Goal: Information Seeking & Learning: Learn about a topic

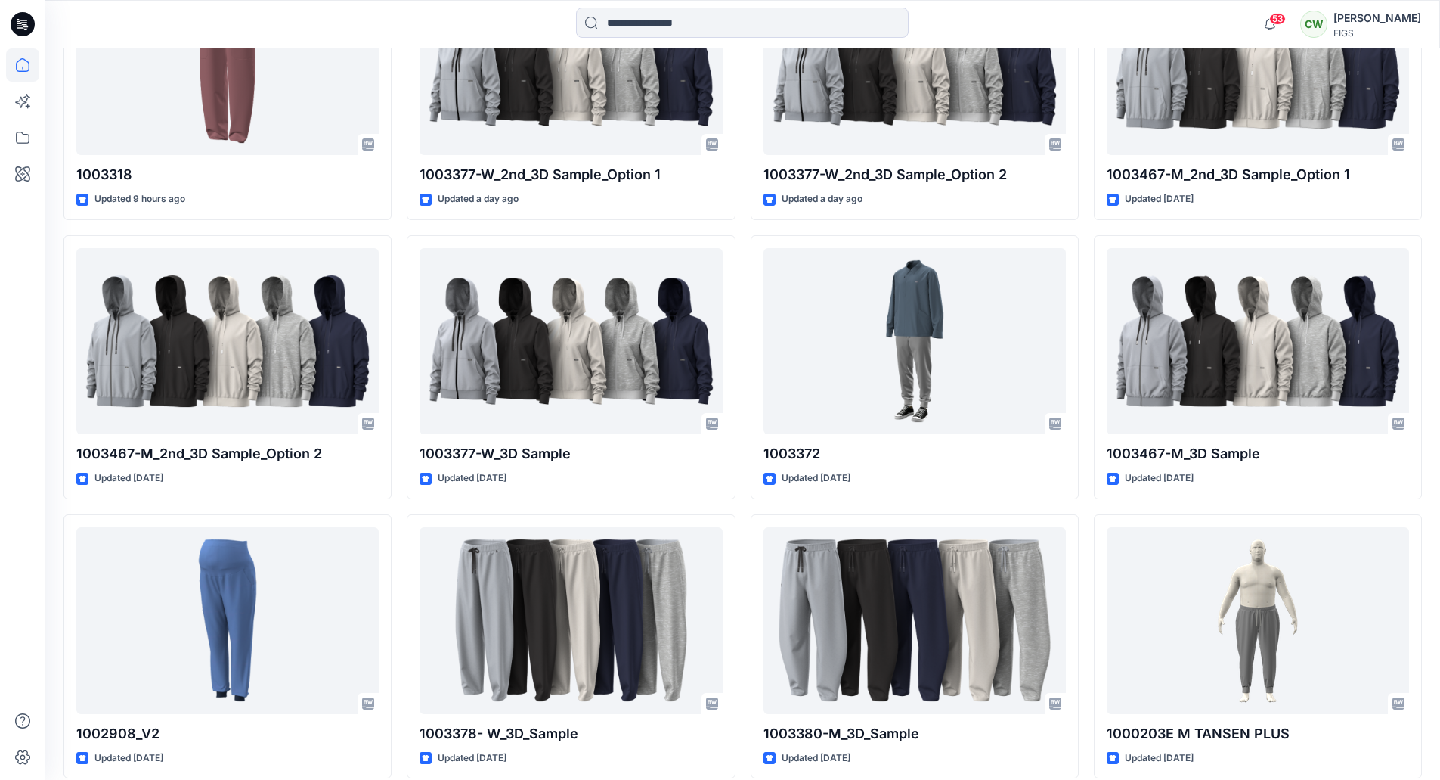
scroll to position [529, 0]
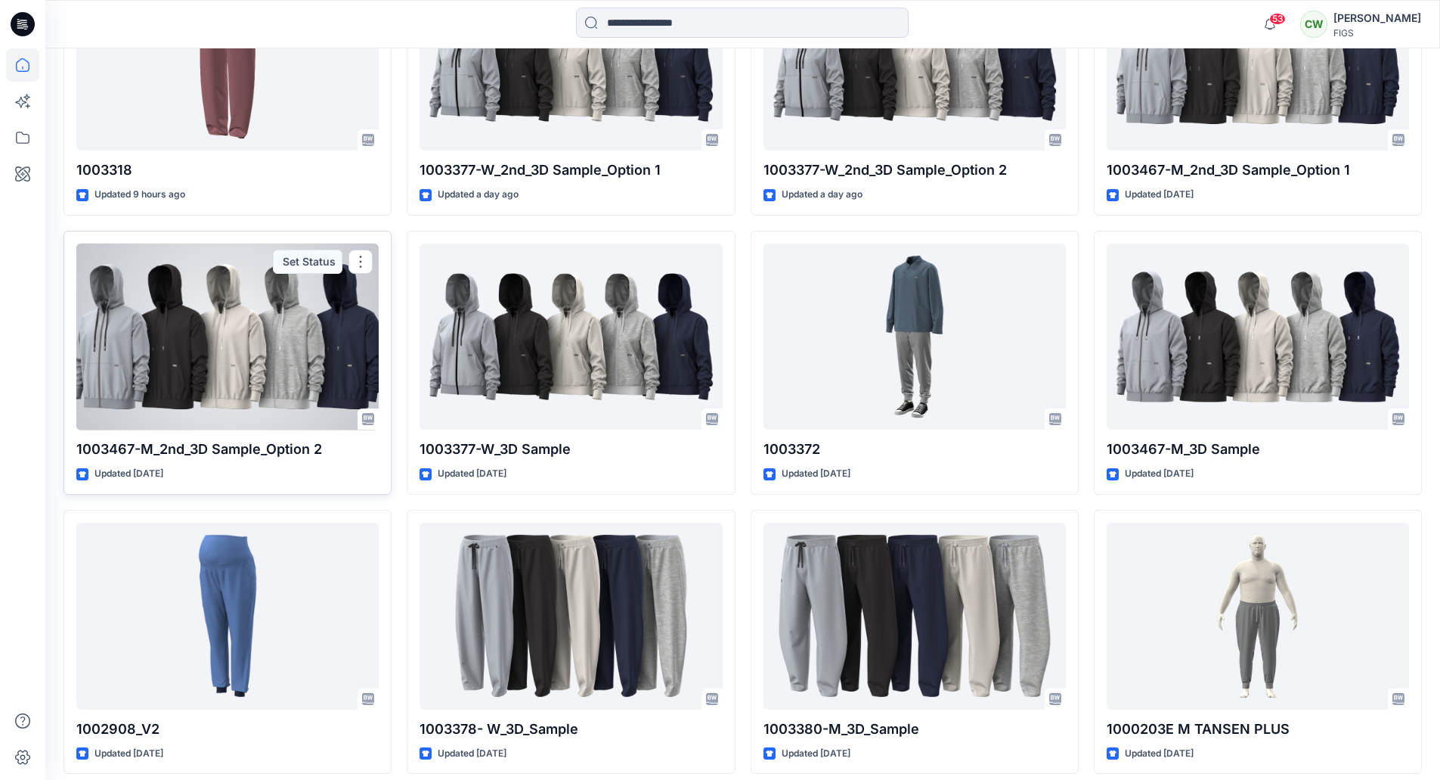
click at [337, 365] on div at bounding box center [227, 336] width 302 height 187
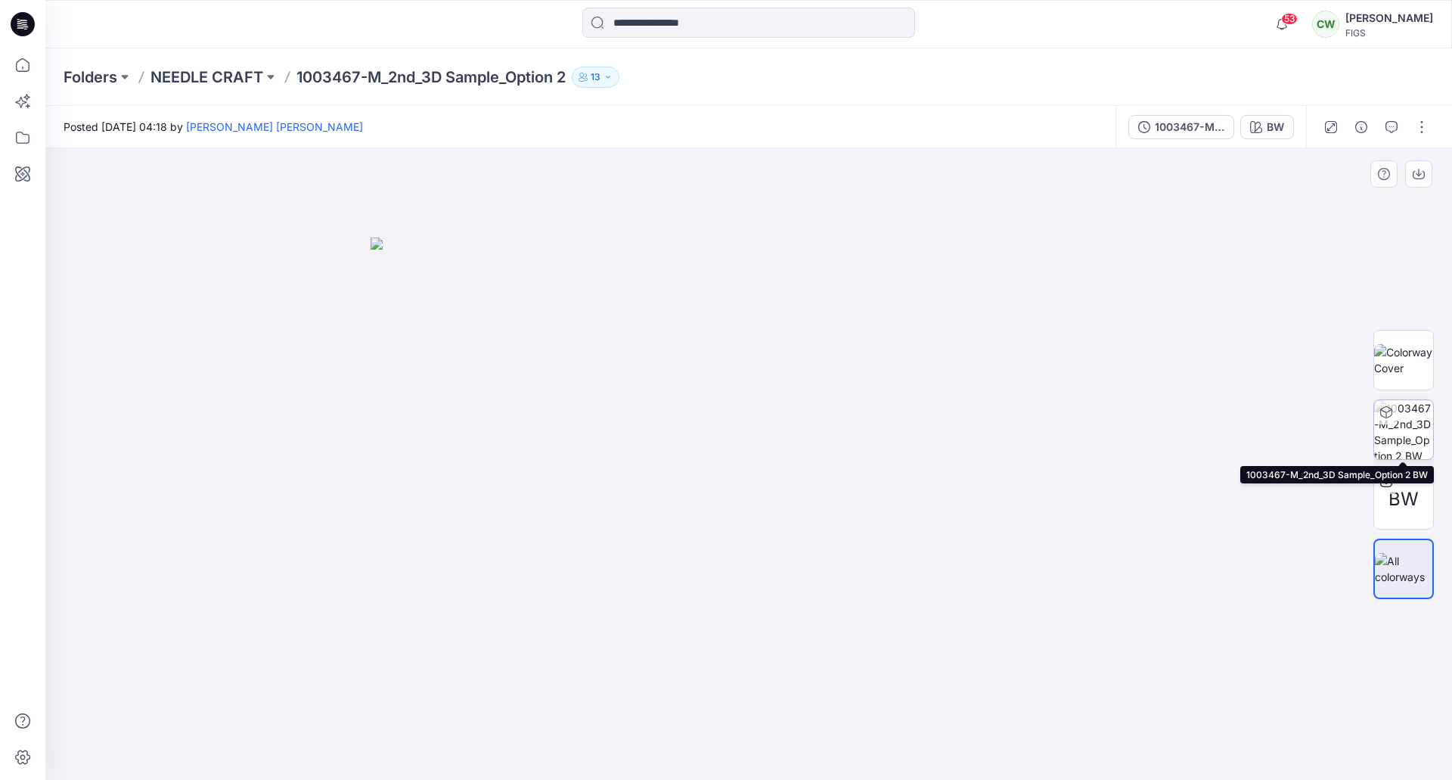
click at [1406, 427] on img at bounding box center [1403, 429] width 59 height 59
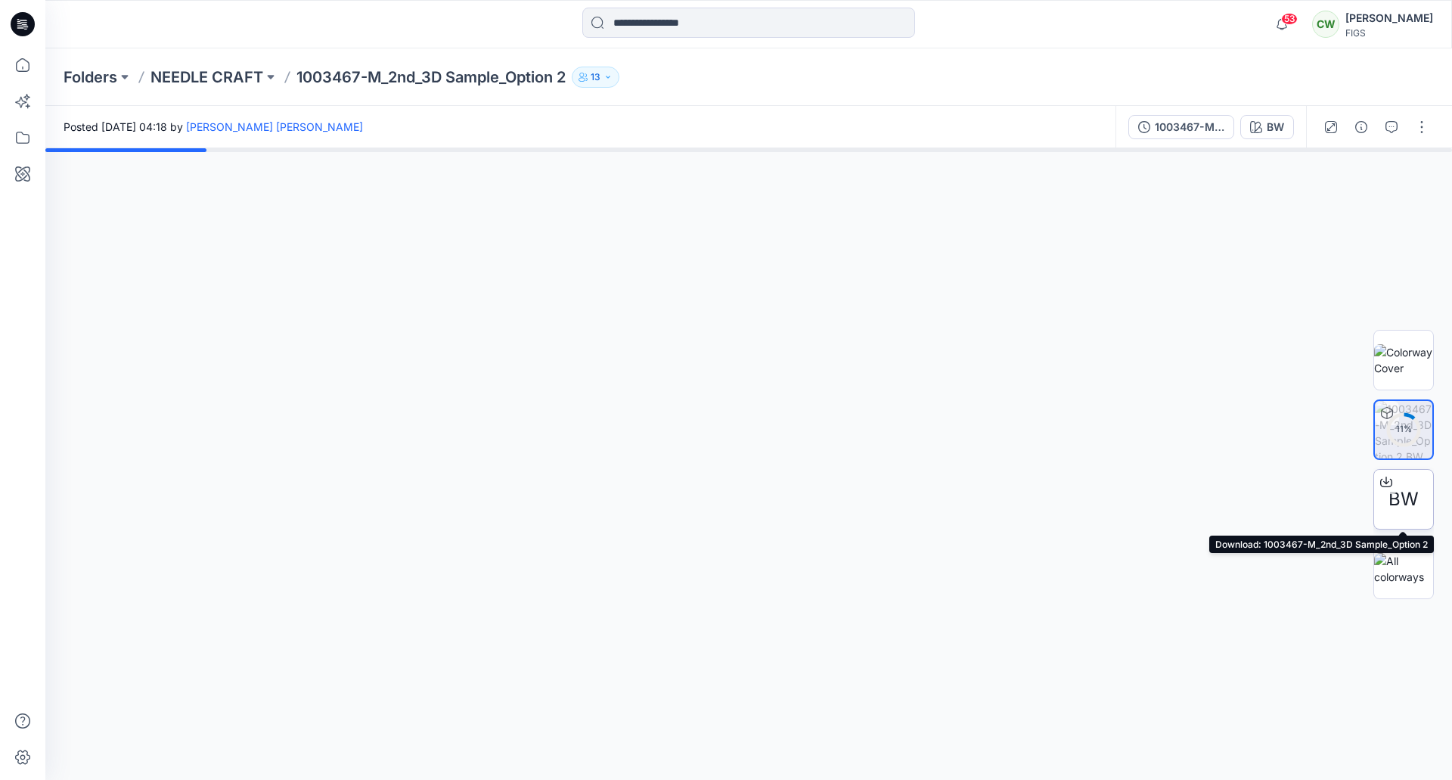
click at [1390, 488] on div at bounding box center [1386, 482] width 24 height 24
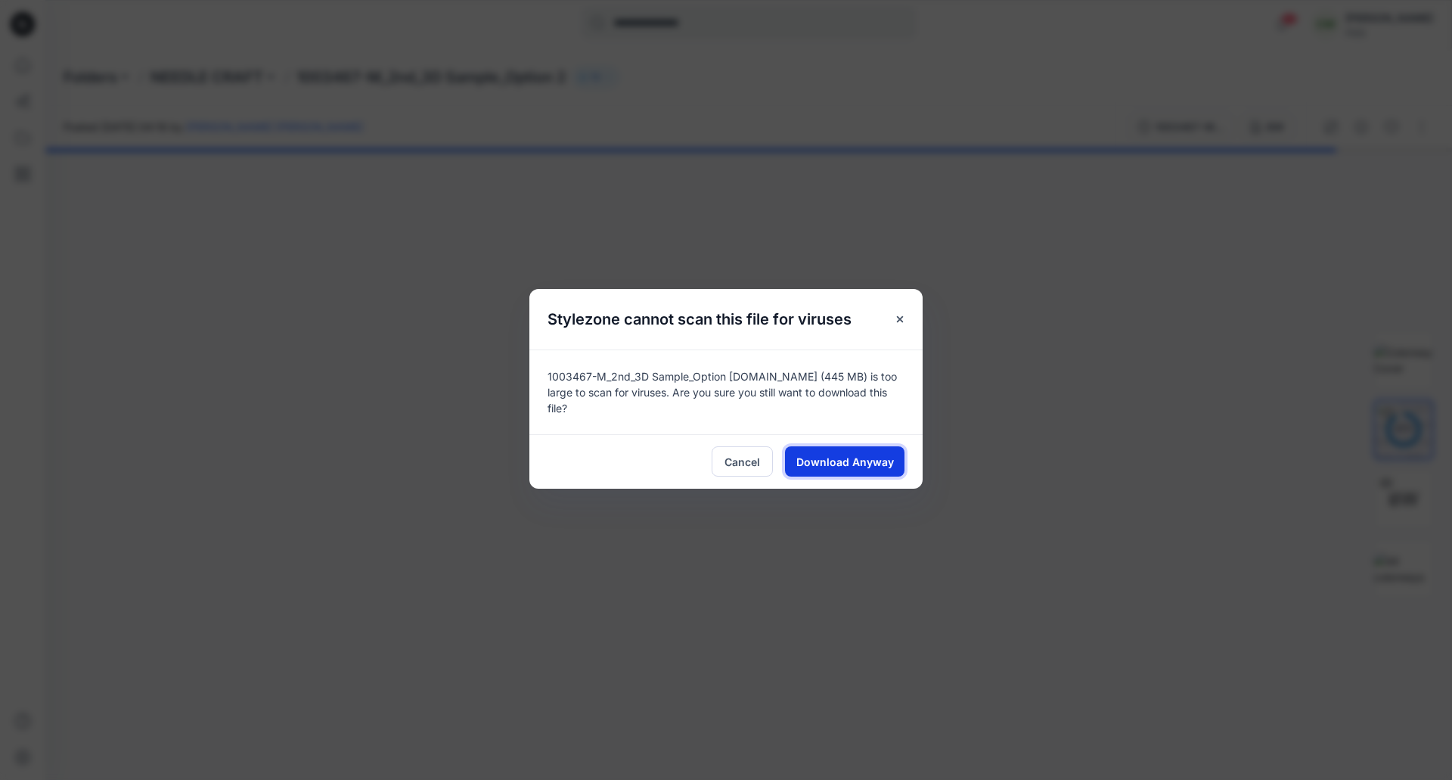
click at [885, 466] on button "Download Anyway" at bounding box center [844, 461] width 119 height 30
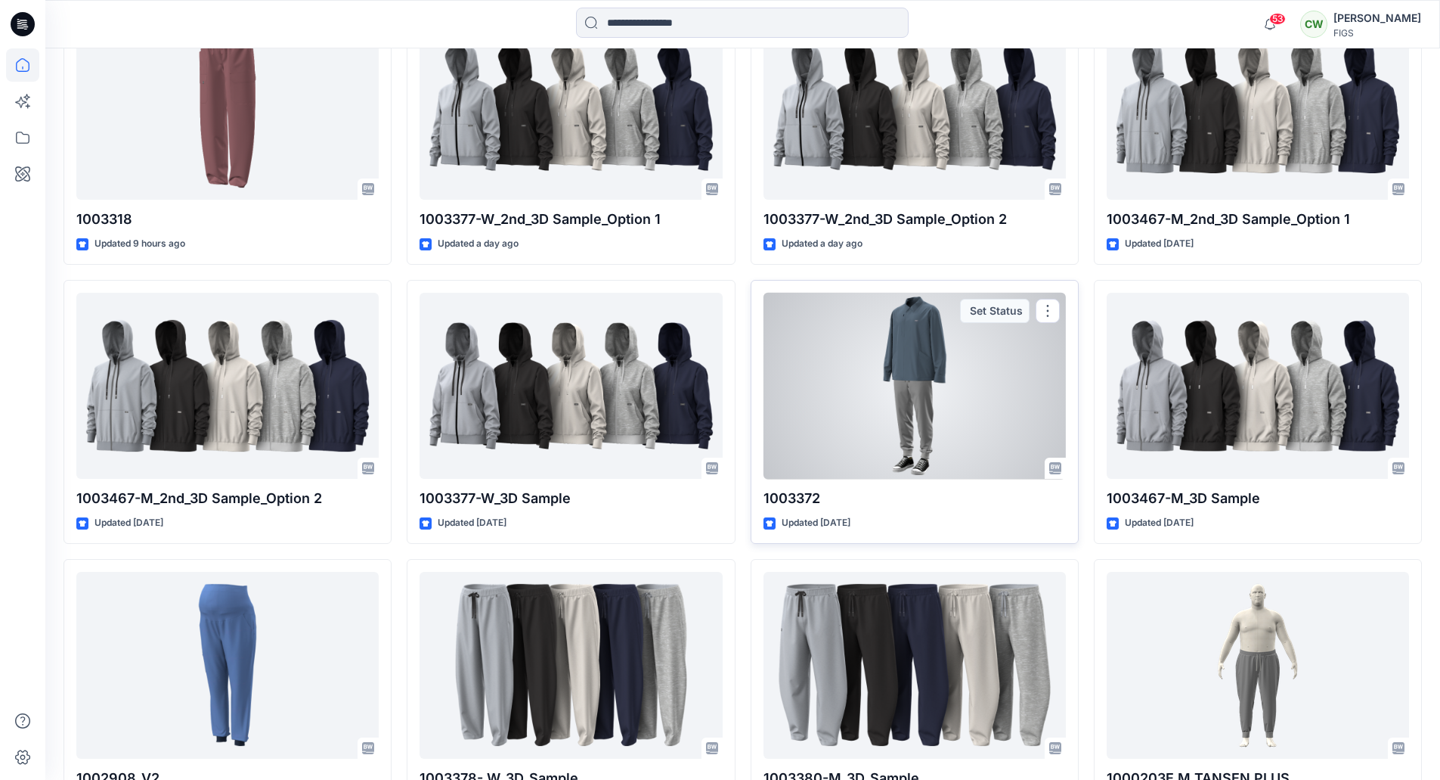
scroll to position [454, 0]
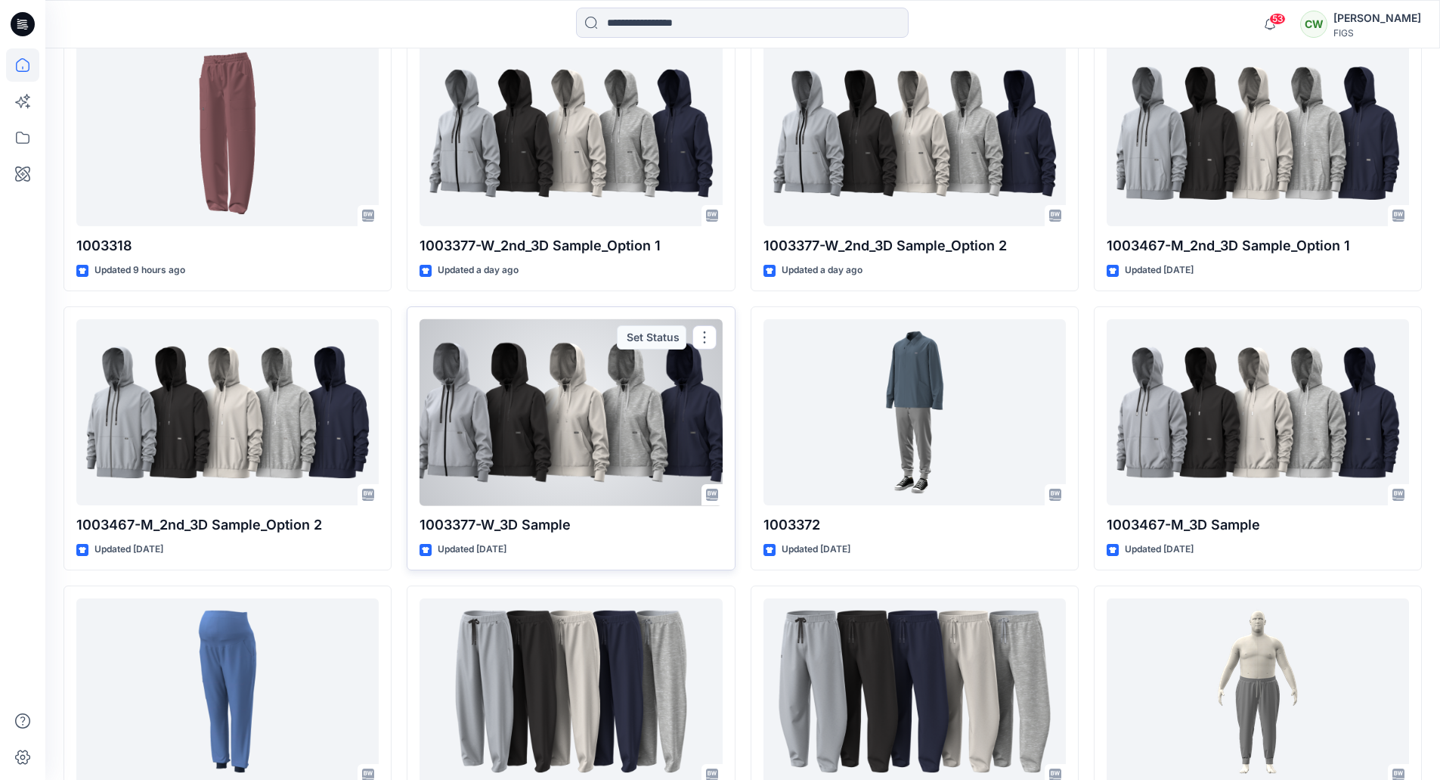
click at [666, 408] on div at bounding box center [571, 412] width 302 height 187
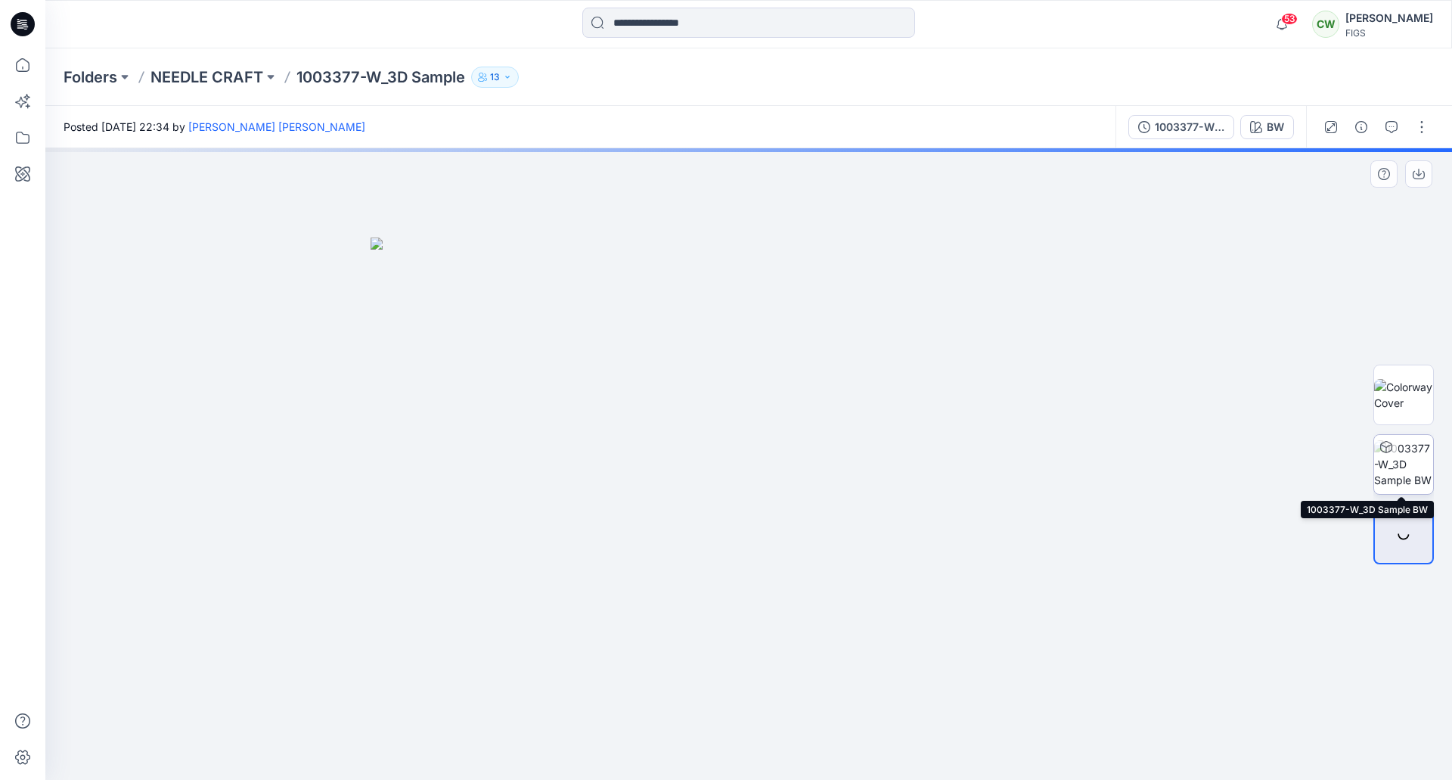
click at [1422, 454] on img at bounding box center [1403, 464] width 59 height 48
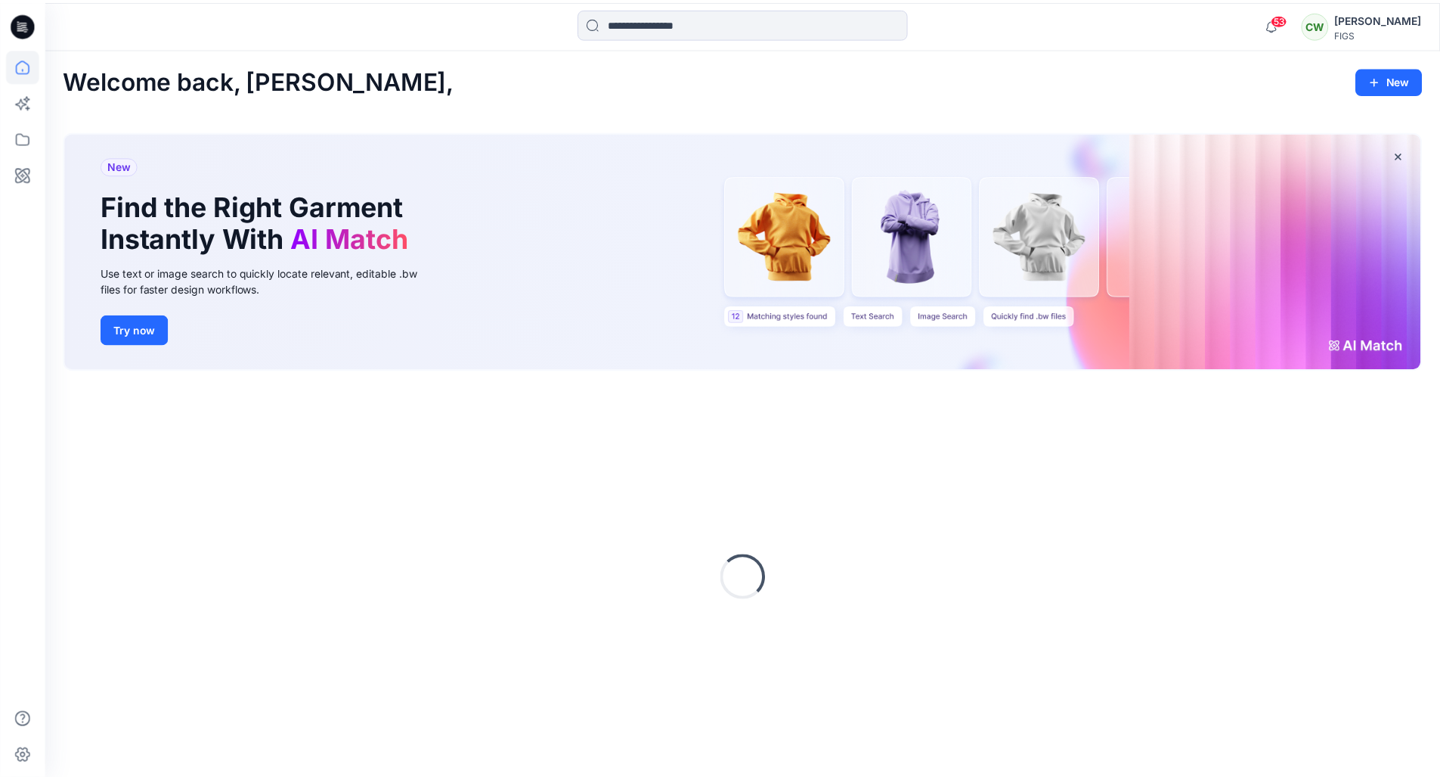
scroll to position [4, 0]
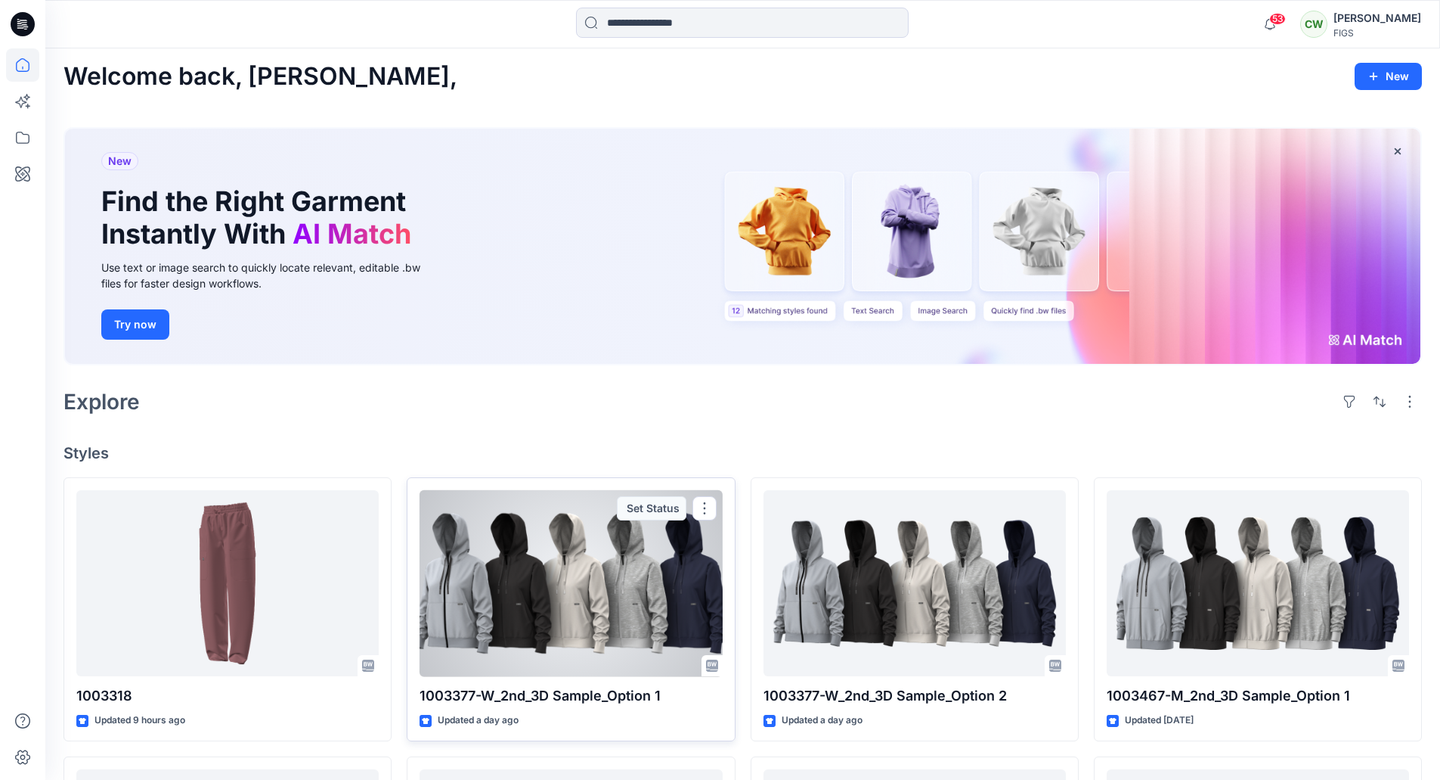
click at [631, 627] on div at bounding box center [571, 583] width 302 height 187
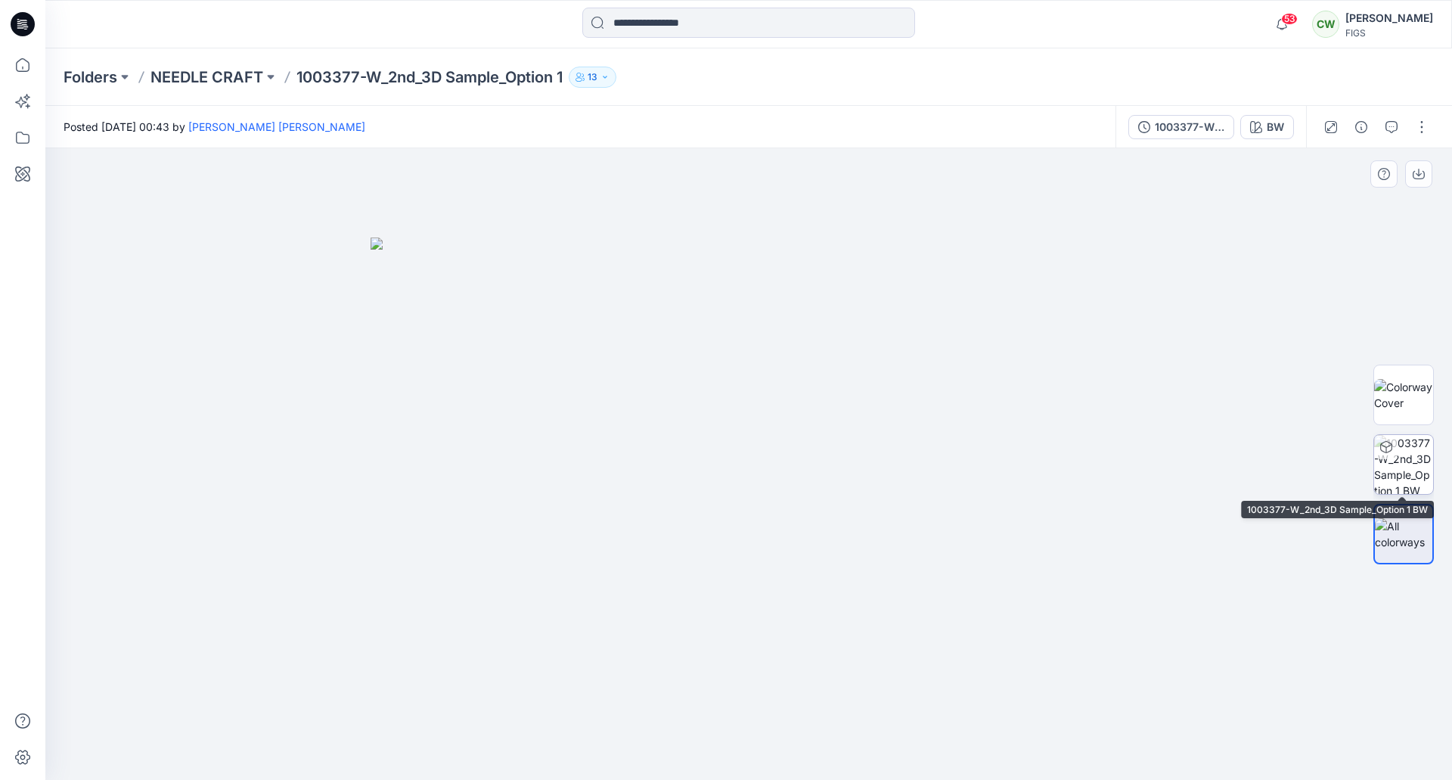
click at [1404, 473] on img at bounding box center [1403, 464] width 59 height 59
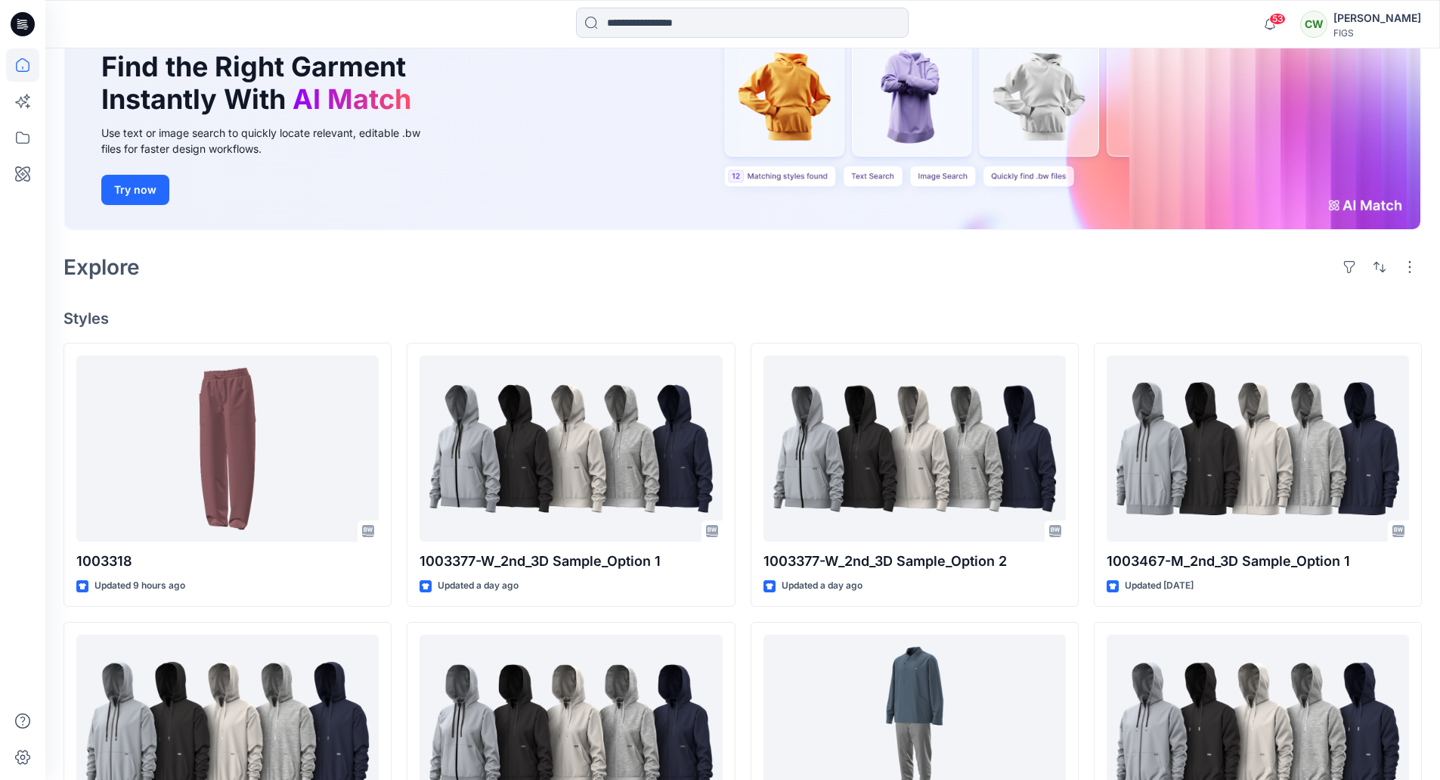
scroll to position [155, 0]
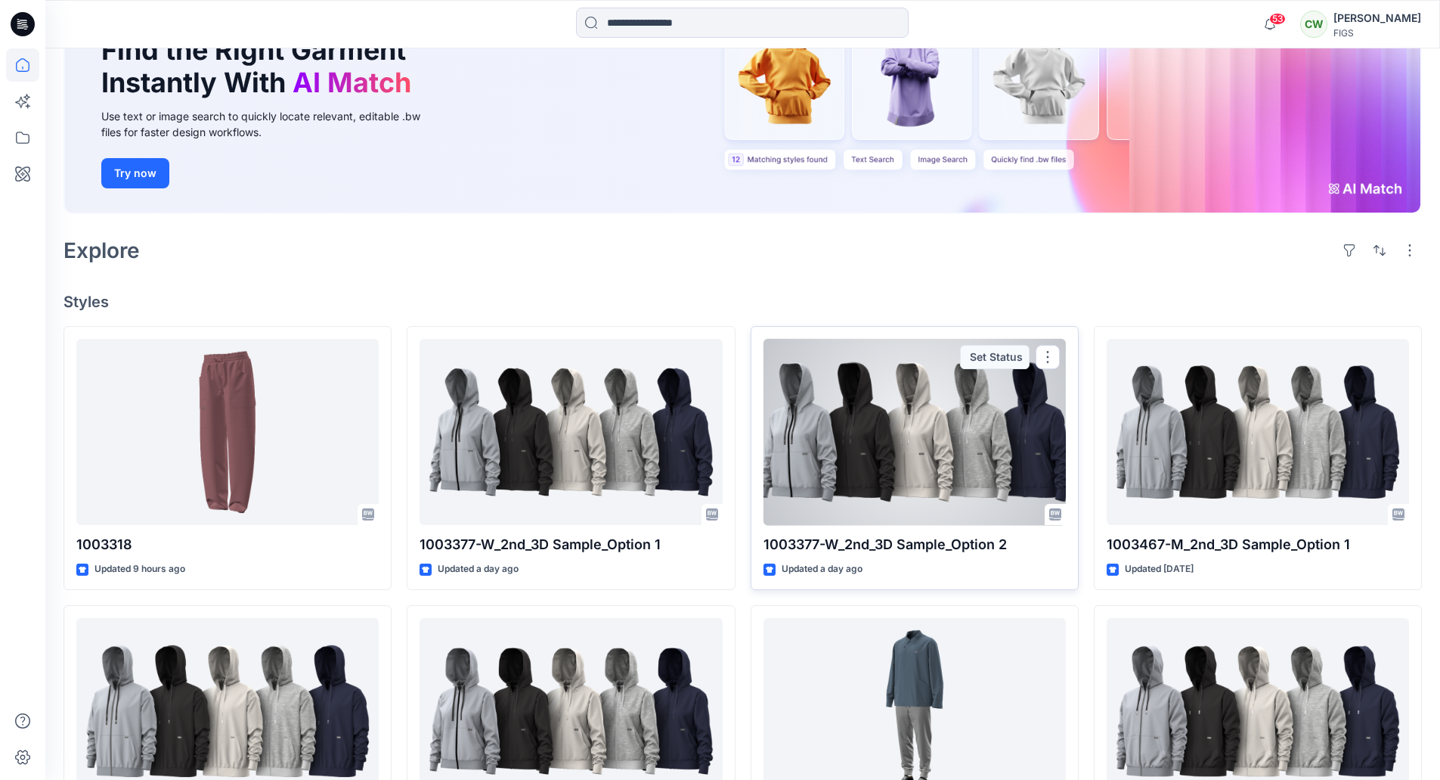
click at [914, 411] on div at bounding box center [915, 432] width 302 height 187
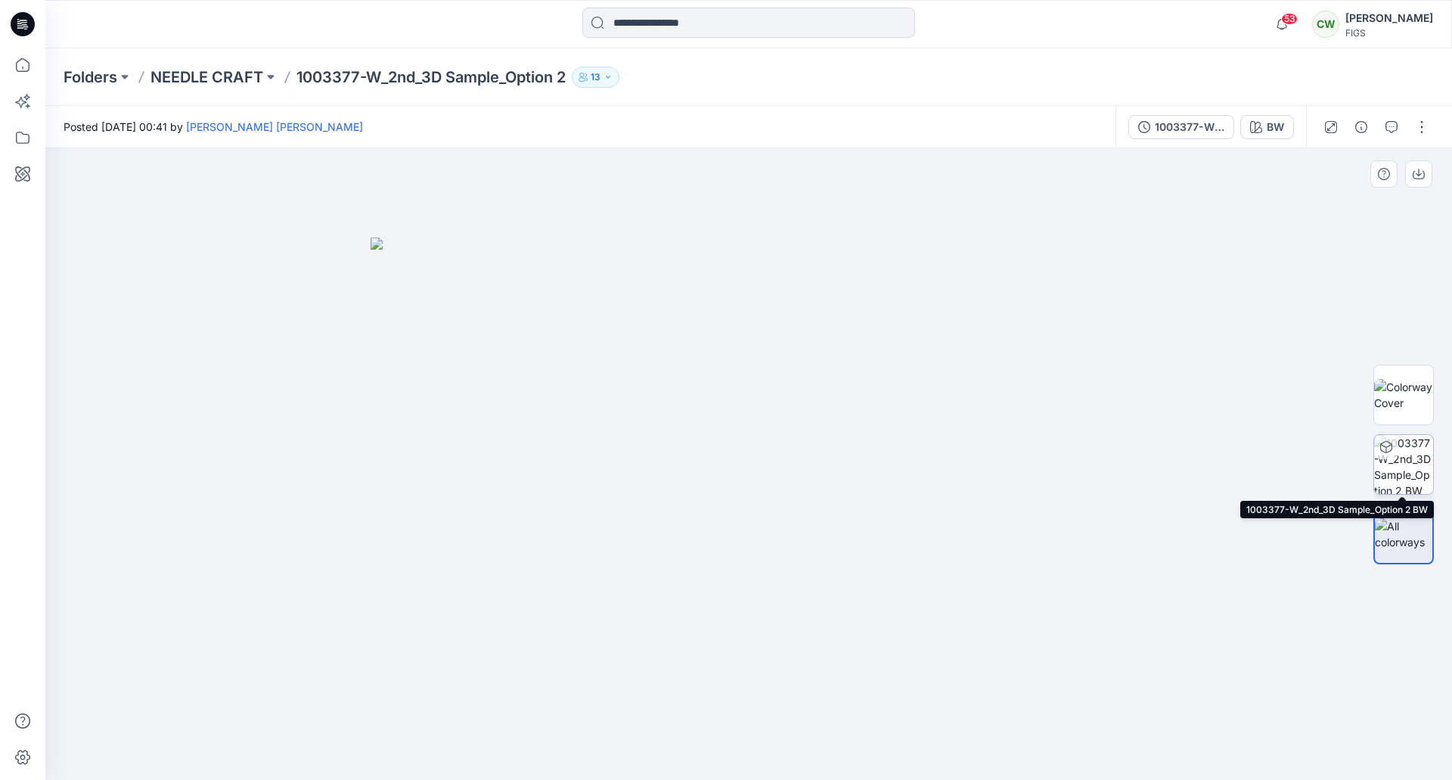
click at [1431, 450] on img at bounding box center [1403, 464] width 59 height 59
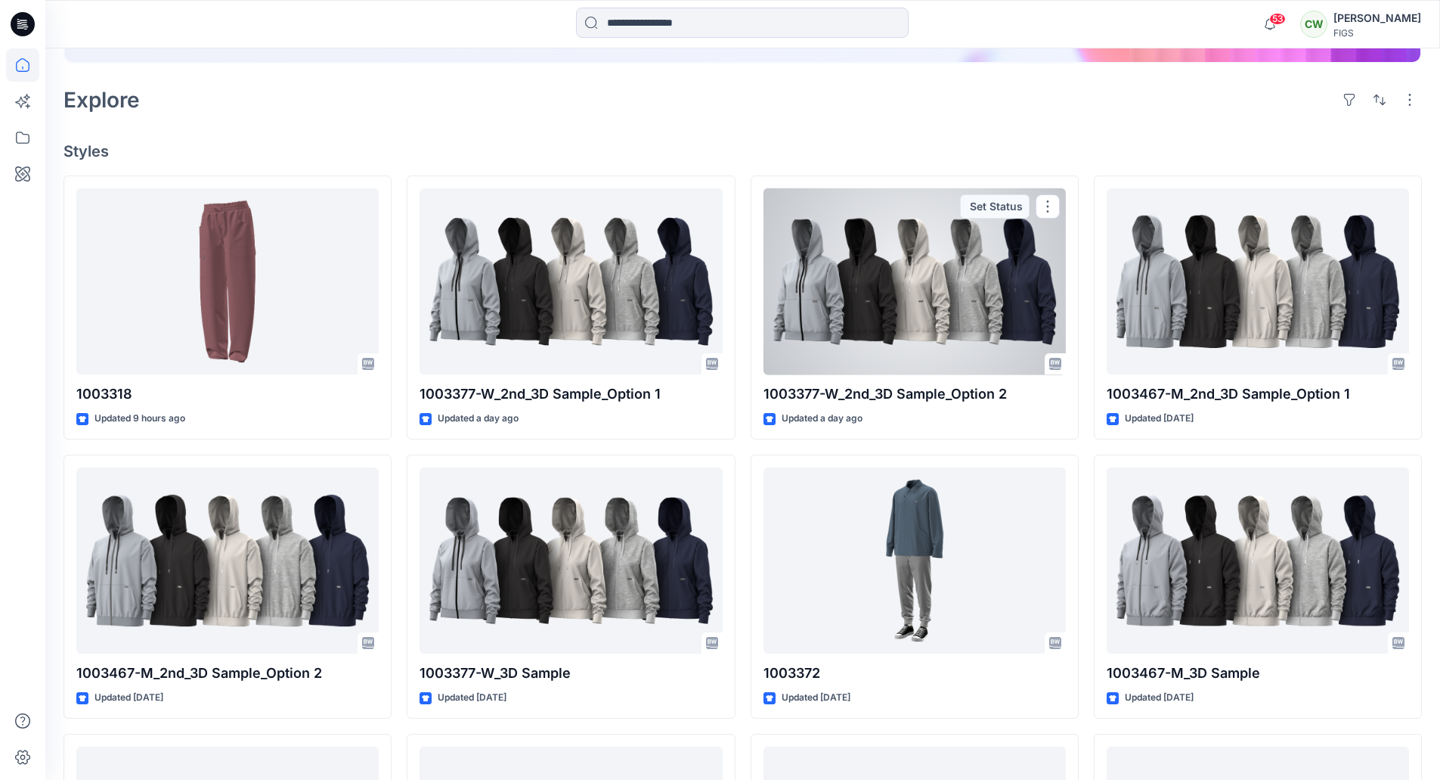
scroll to position [306, 0]
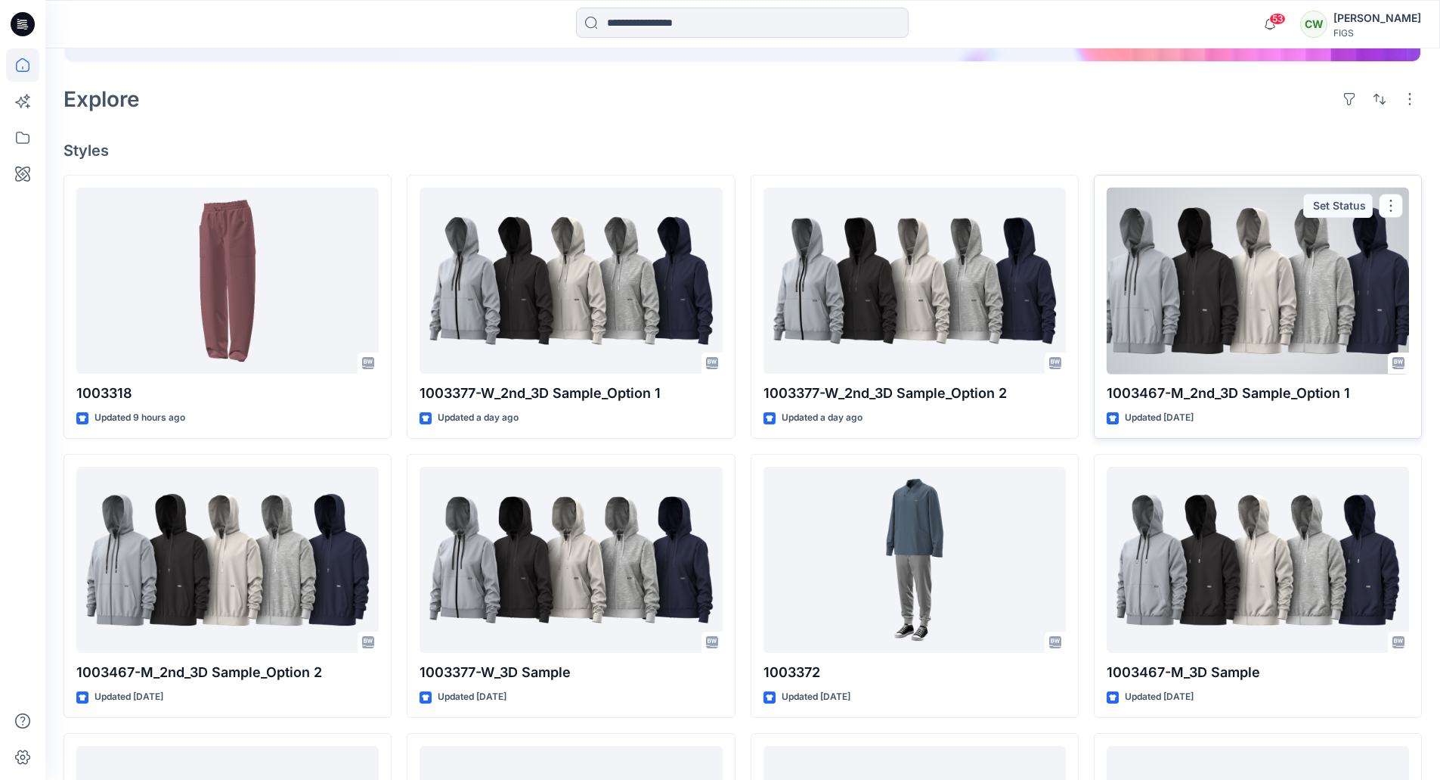
click at [1185, 312] on div at bounding box center [1258, 281] width 302 height 187
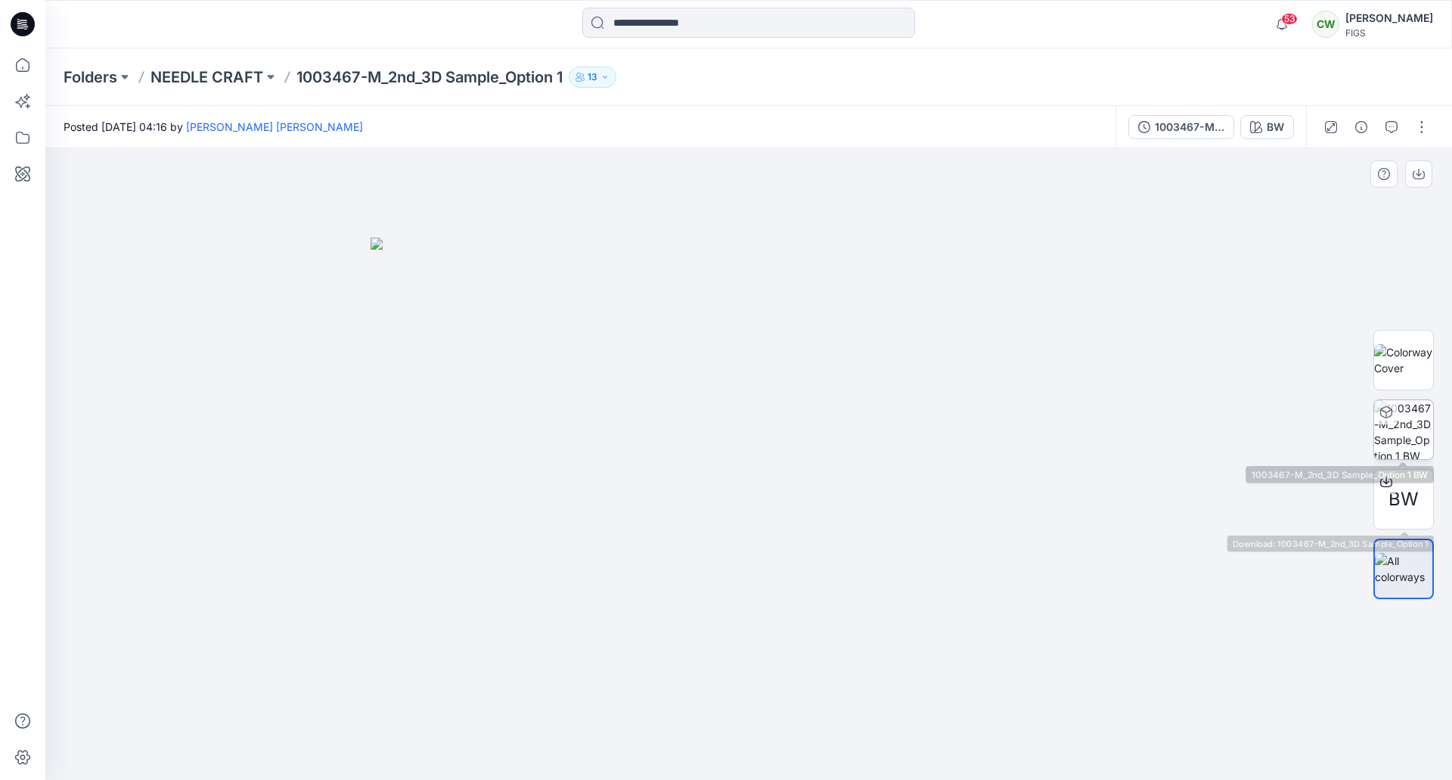
click at [1410, 423] on img at bounding box center [1403, 429] width 59 height 59
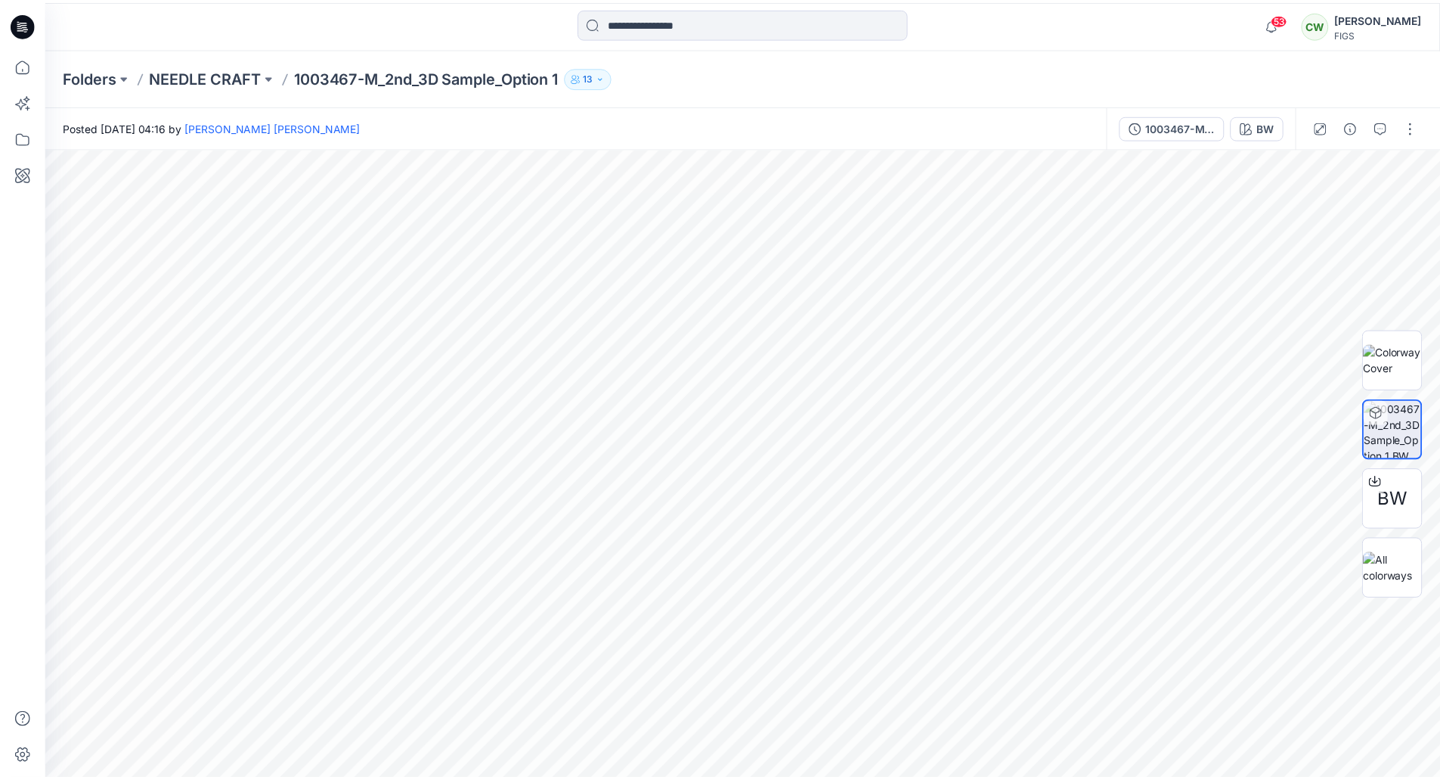
scroll to position [306, 0]
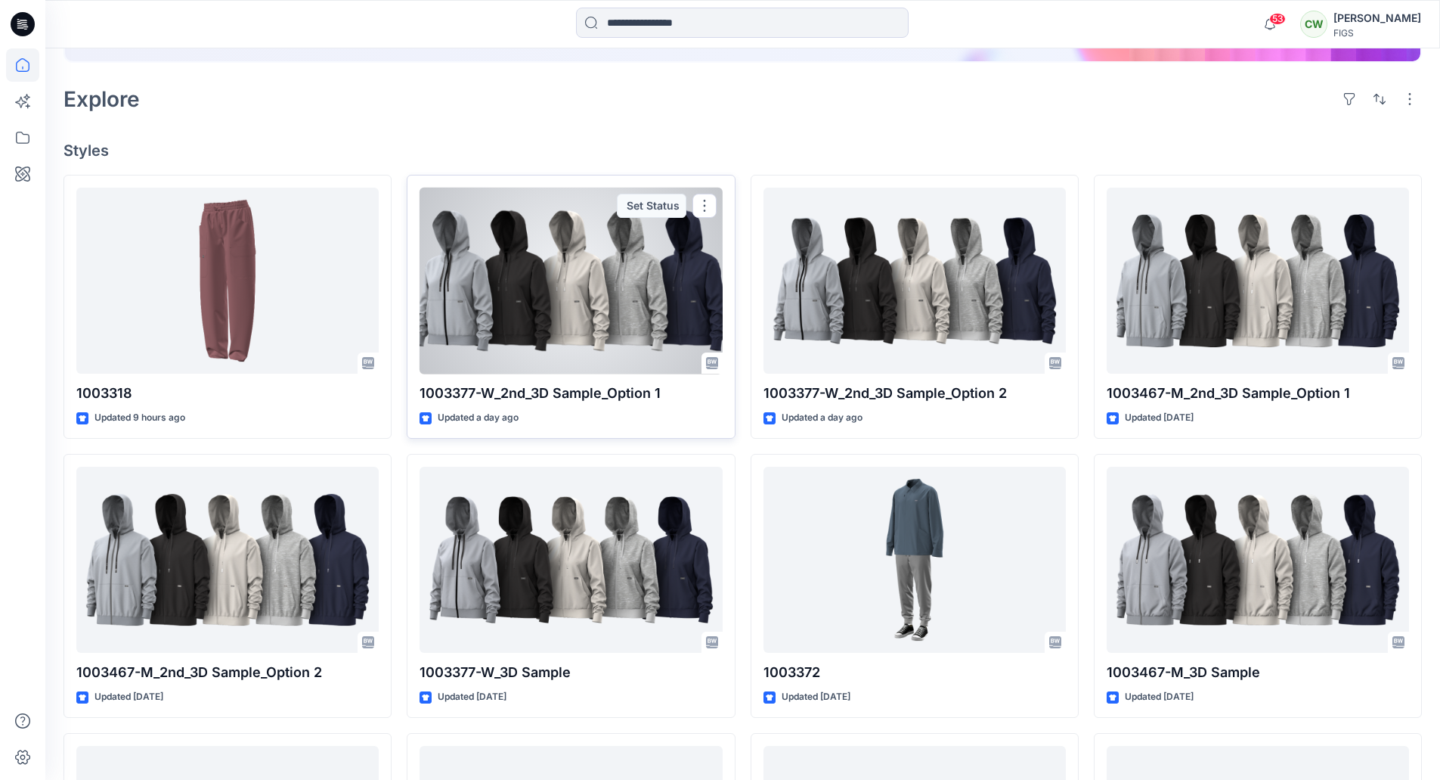
click at [672, 296] on div at bounding box center [571, 281] width 302 height 187
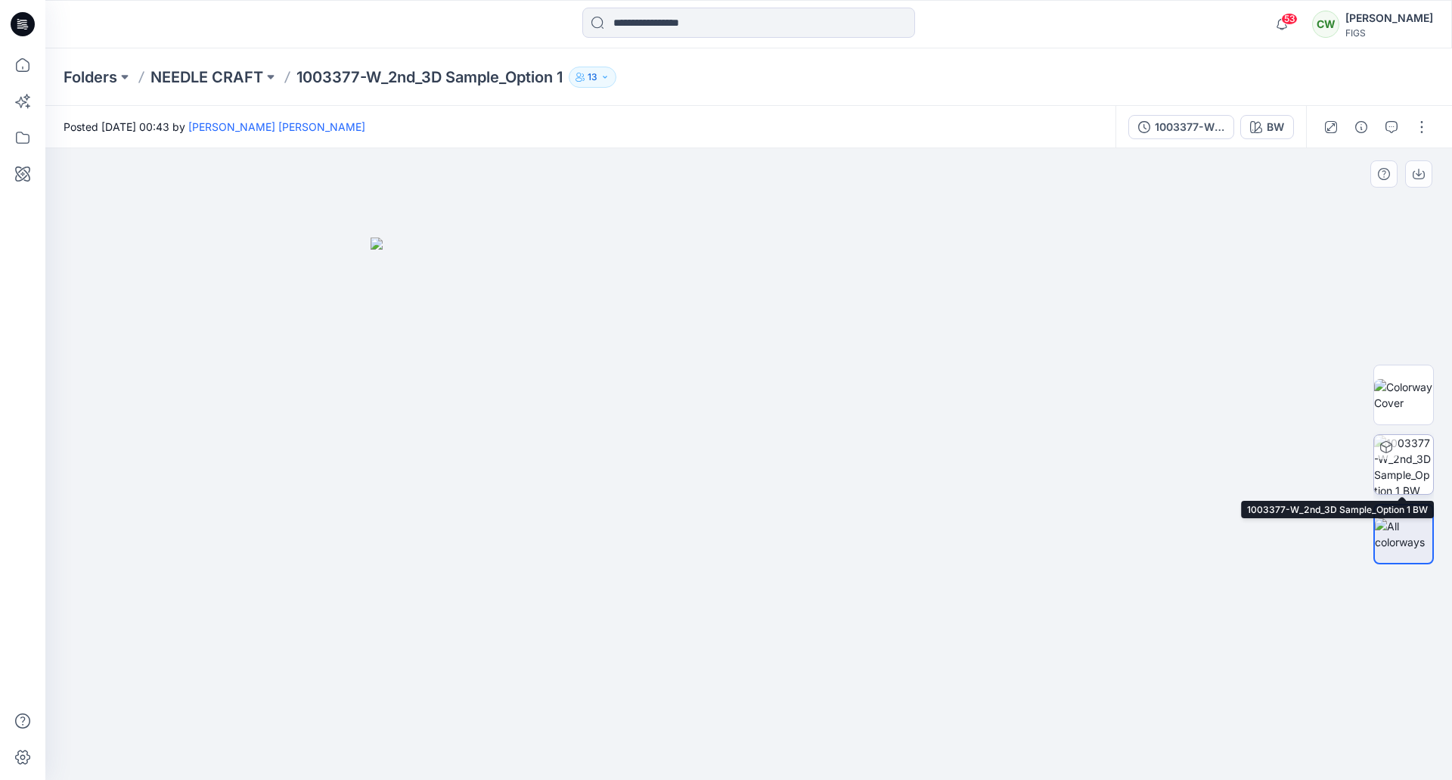
click at [1398, 470] on img at bounding box center [1403, 464] width 59 height 59
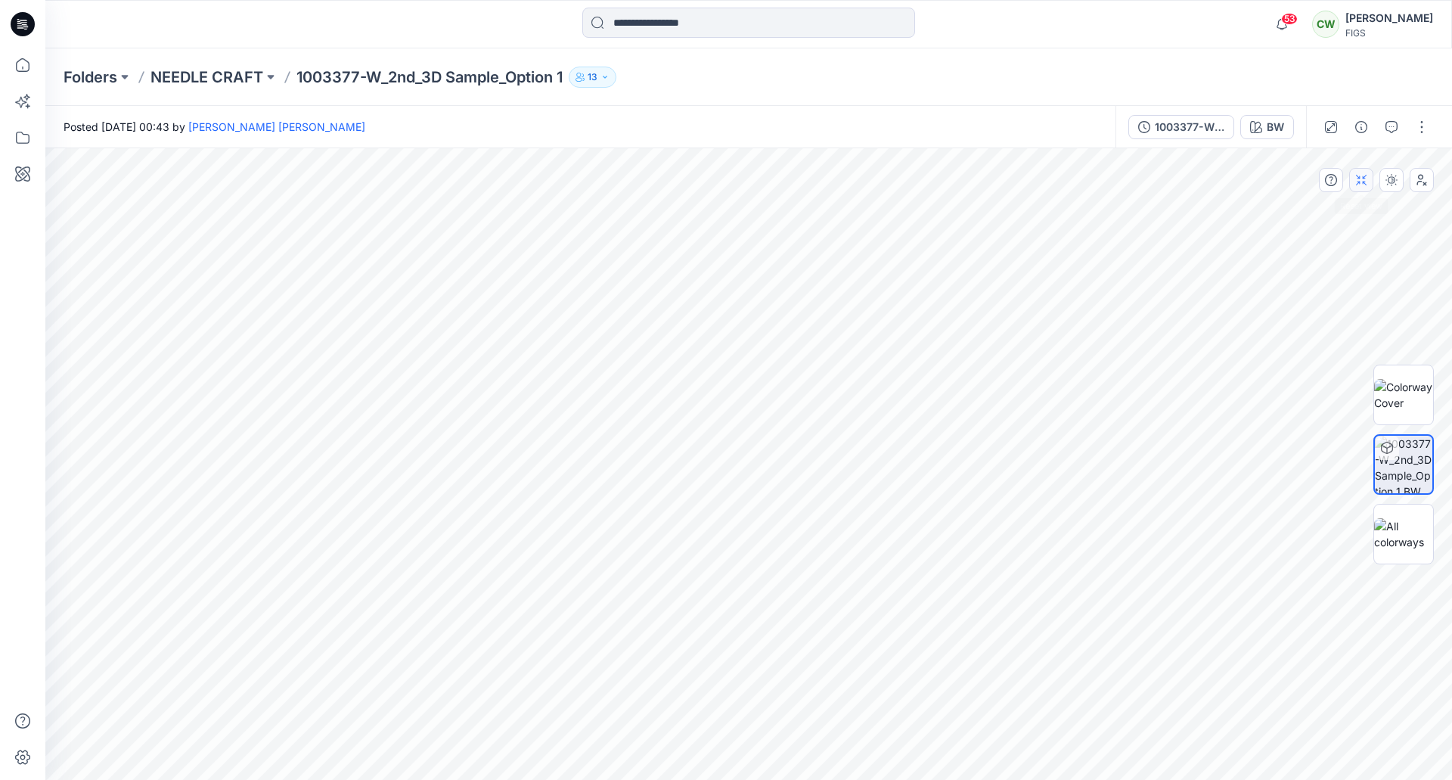
click at [1364, 191] on button "button" at bounding box center [1361, 180] width 24 height 24
click at [1274, 126] on div "BW" at bounding box center [1274, 127] width 17 height 17
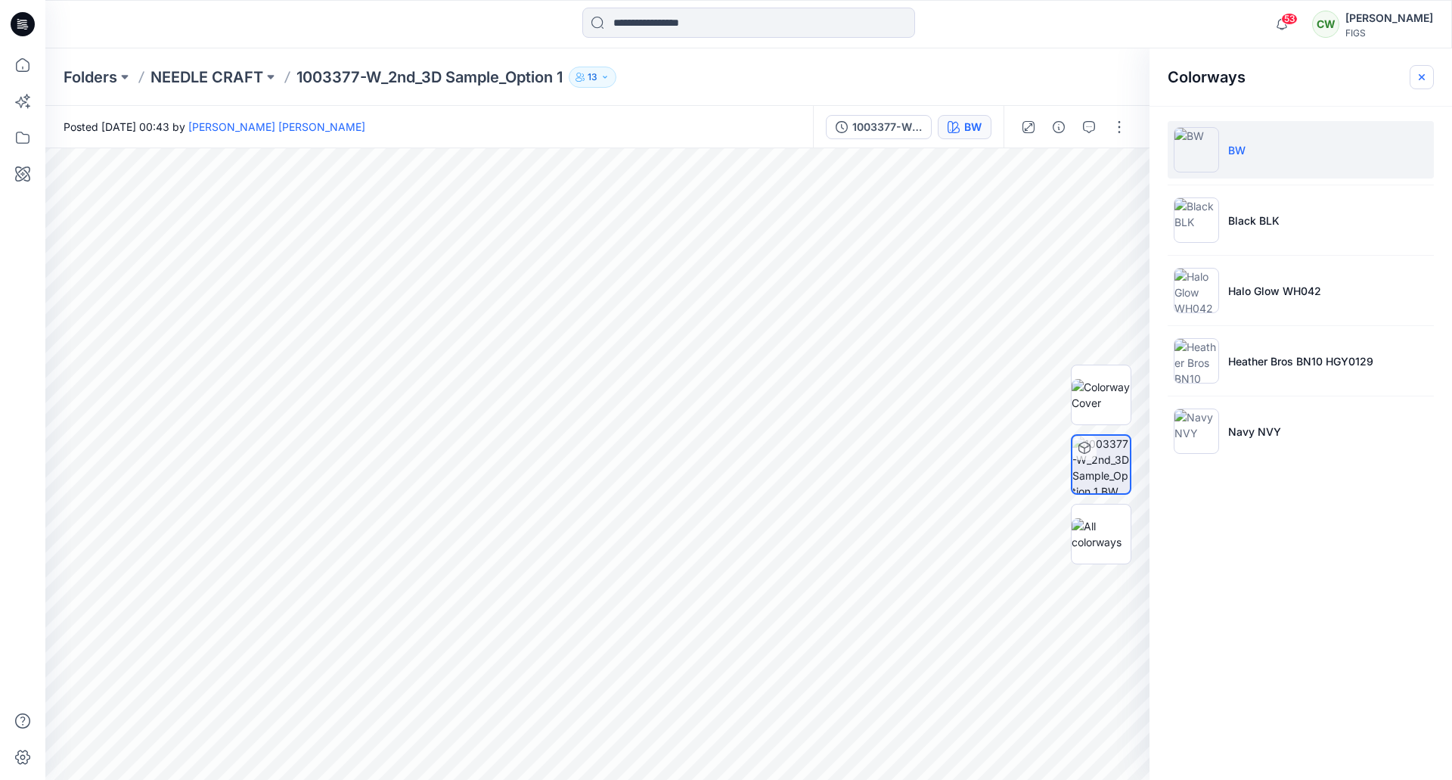
click at [1428, 71] on button "button" at bounding box center [1421, 77] width 24 height 24
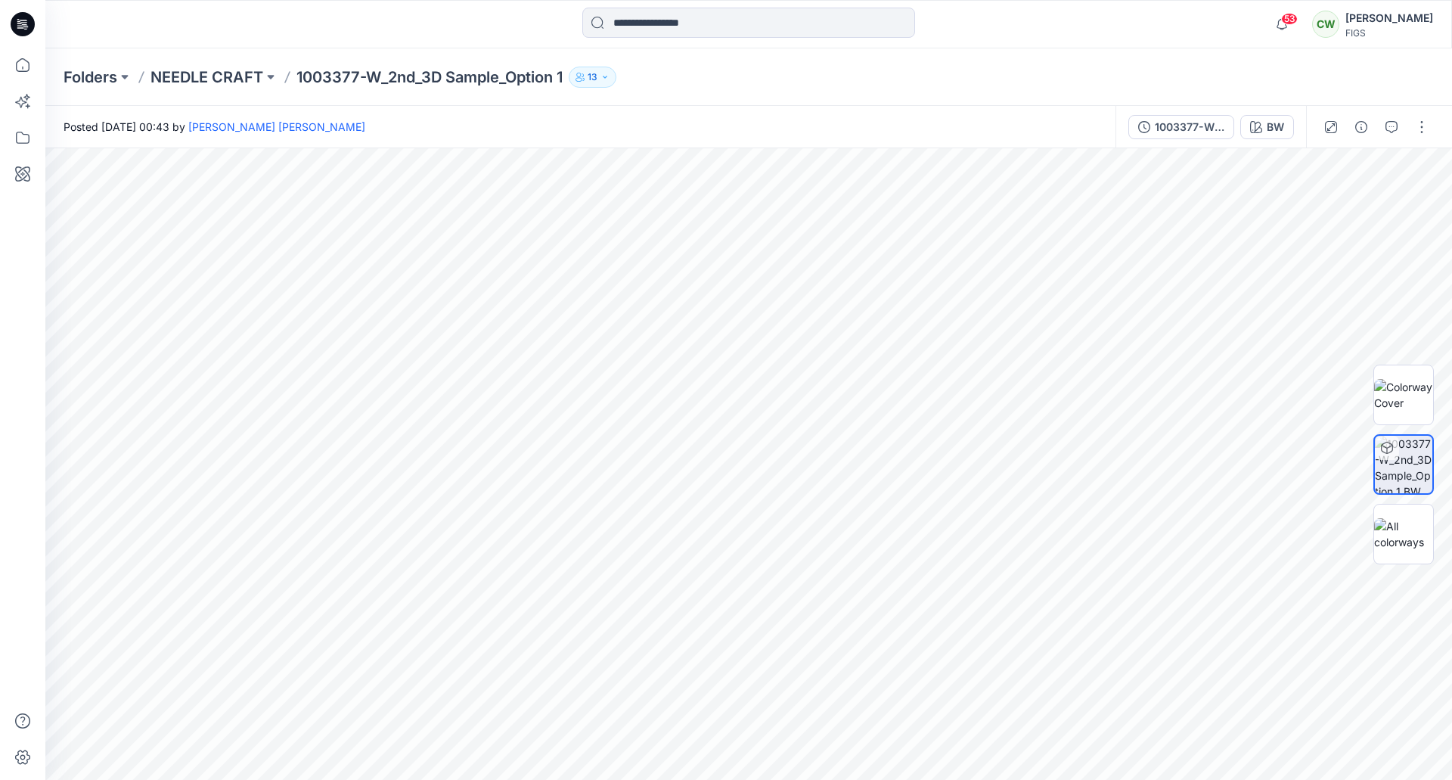
click at [1372, 435] on div at bounding box center [1403, 464] width 97 height 378
click at [1387, 444] on icon at bounding box center [1387, 448] width 12 height 12
click at [25, 355] on div at bounding box center [22, 413] width 33 height 731
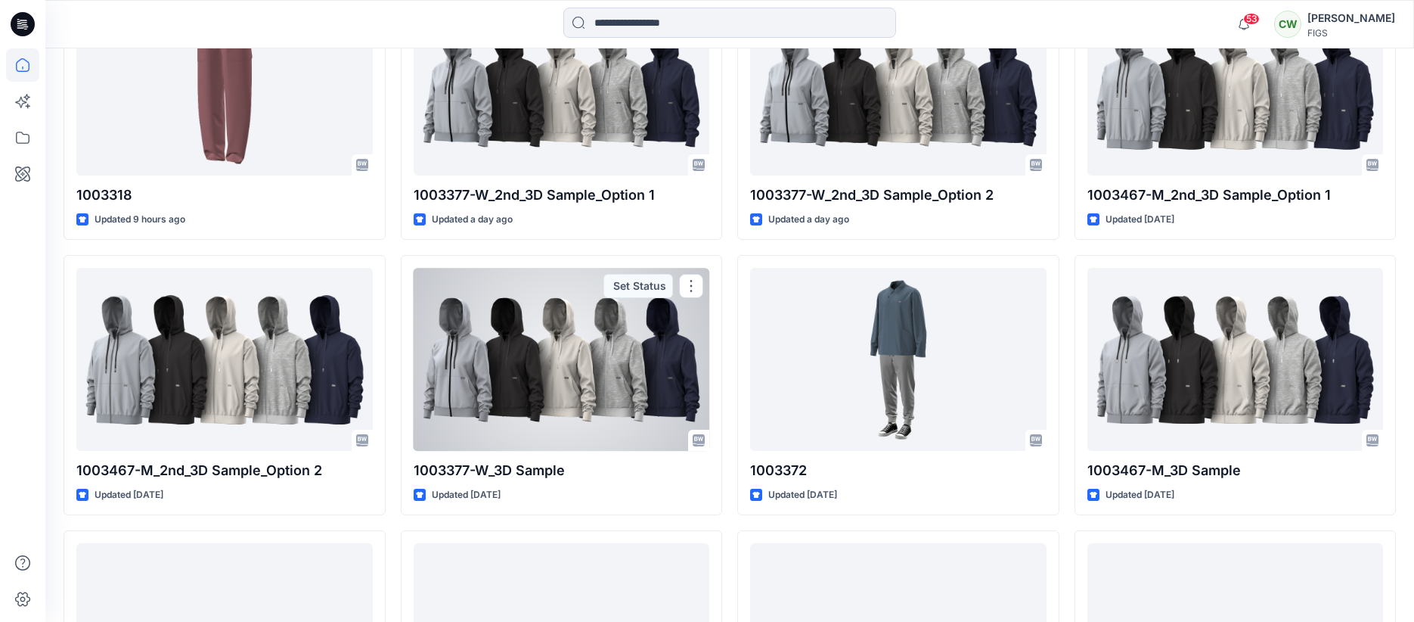
scroll to position [460, 0]
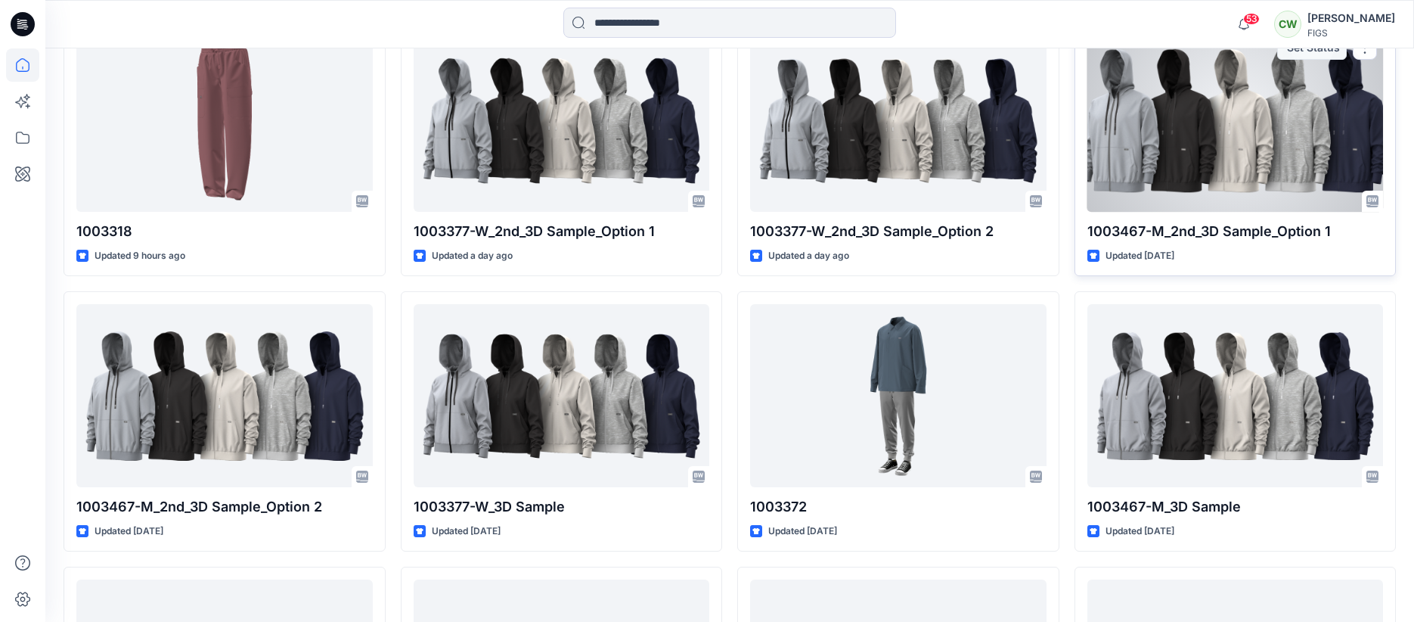
click at [1192, 150] on div at bounding box center [1235, 120] width 296 height 182
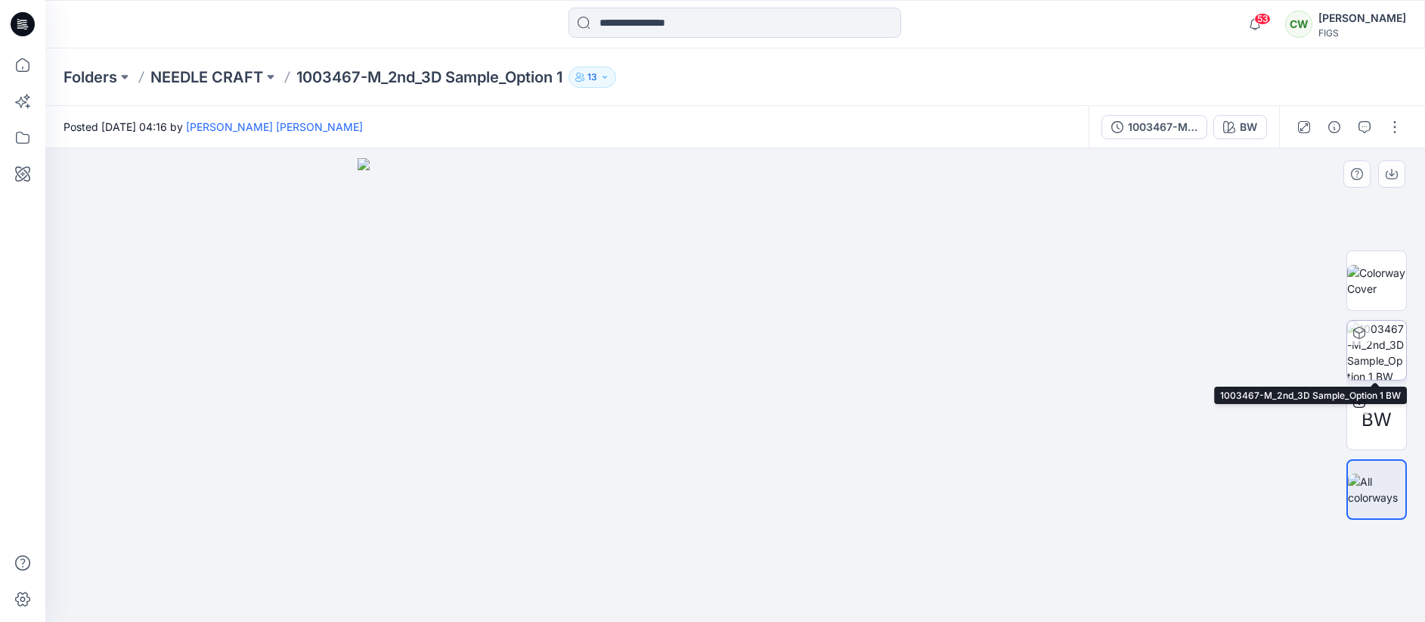
click at [1369, 350] on img at bounding box center [1376, 350] width 59 height 59
